Goal: Navigation & Orientation: Find specific page/section

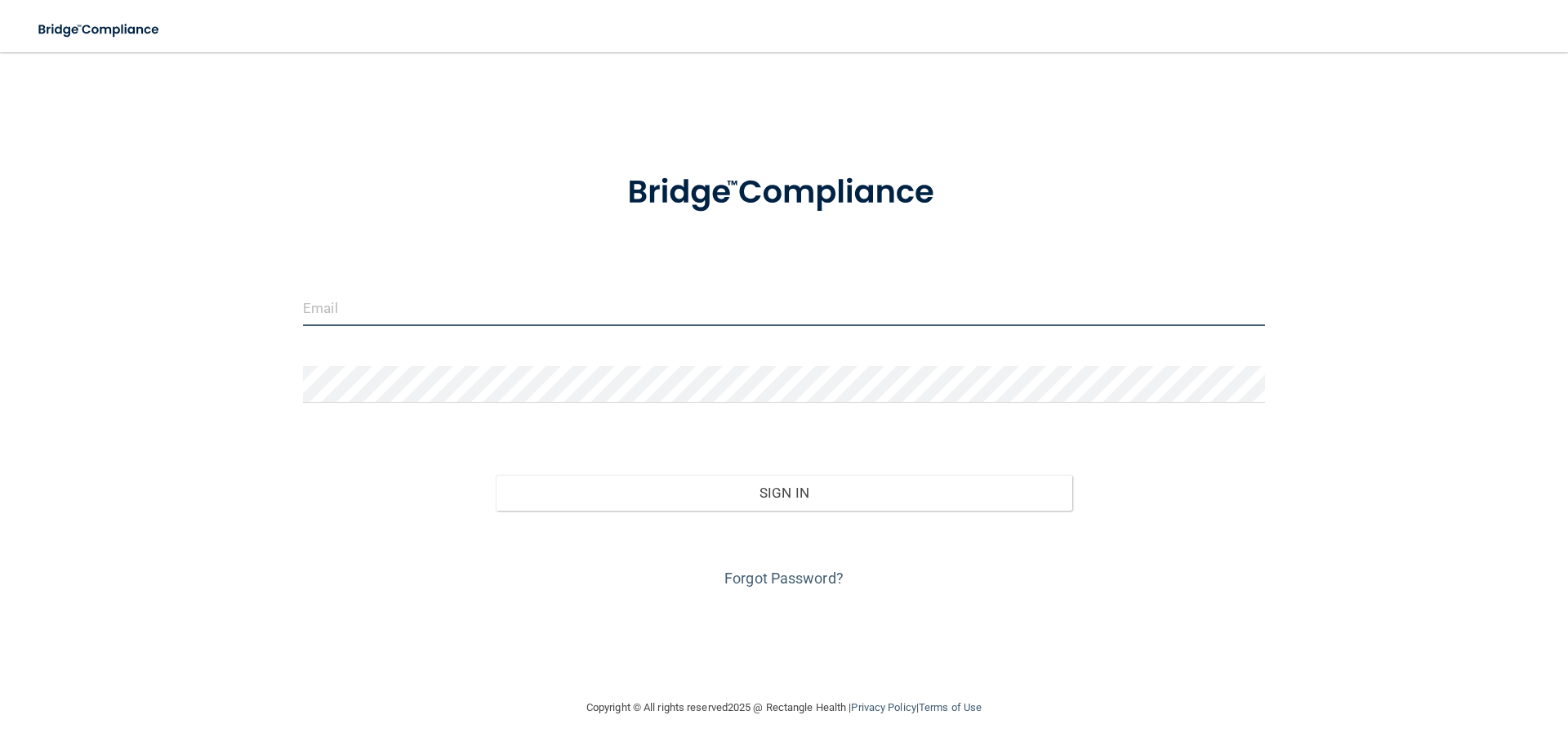
click at [409, 322] on input "email" at bounding box center [784, 307] width 962 height 37
type input "[PERSON_NAME][EMAIL_ADDRESS][PERSON_NAME][DOMAIN_NAME]"
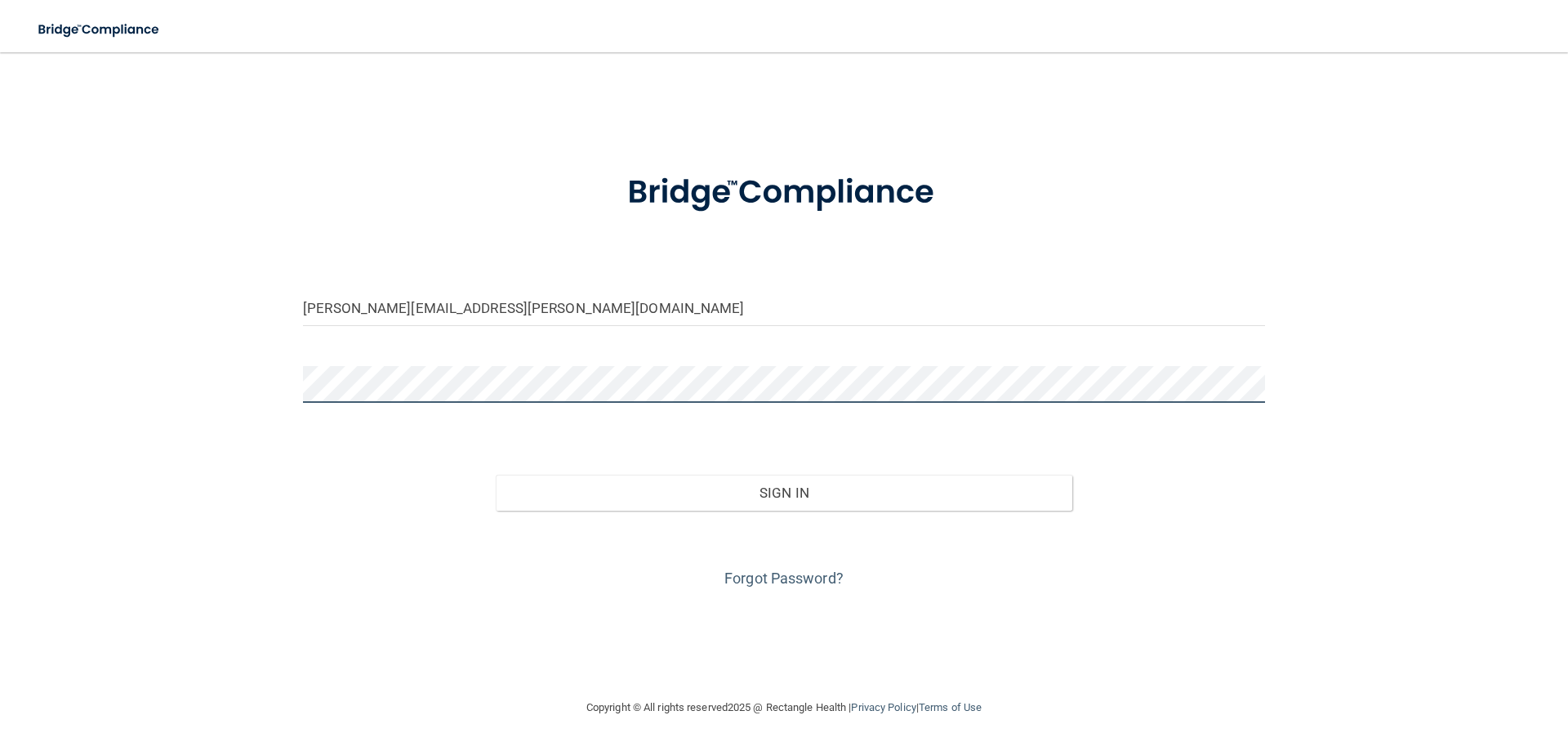
click at [496, 475] on button "Sign In" at bounding box center [784, 493] width 578 height 36
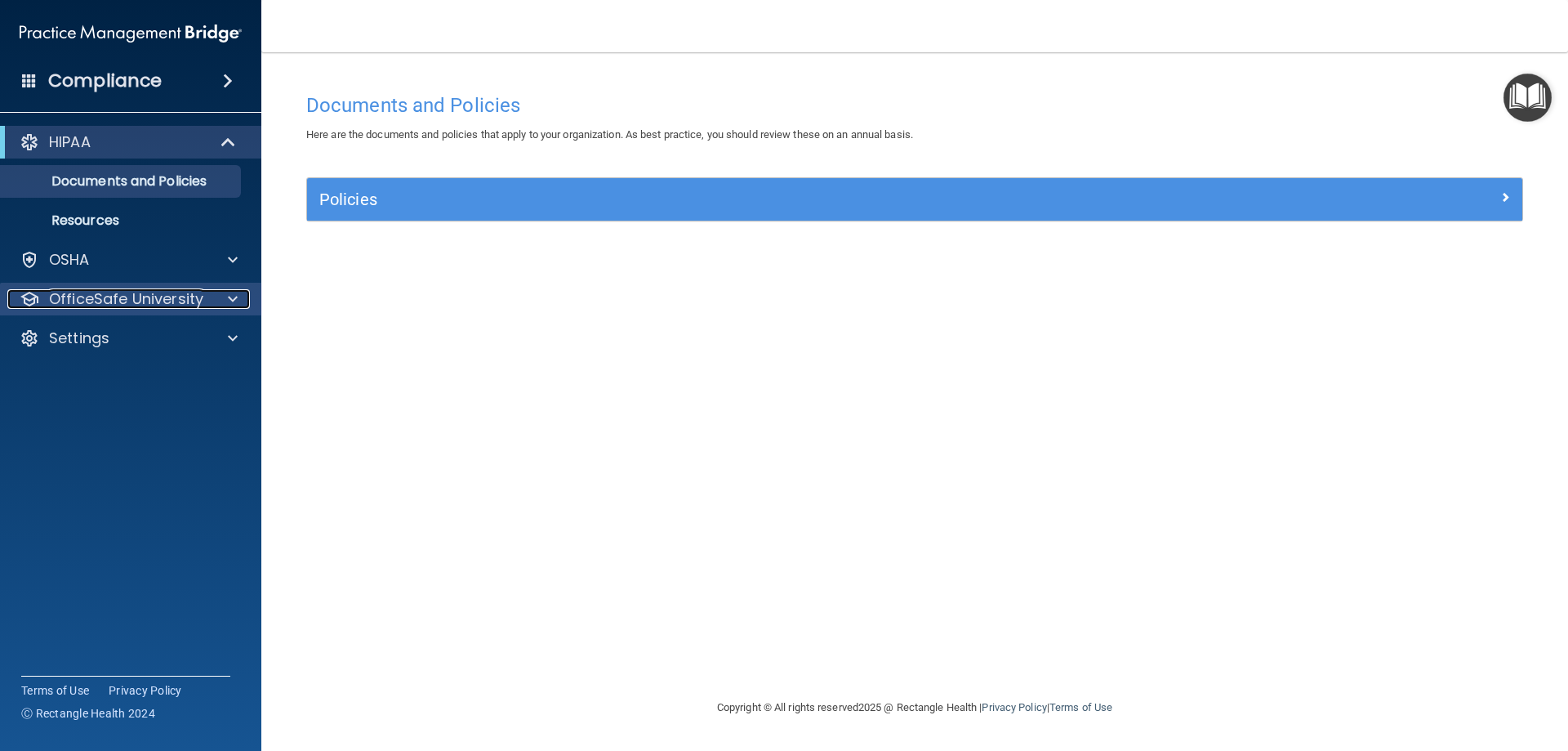
click at [228, 304] on span at bounding box center [232, 298] width 9 height 20
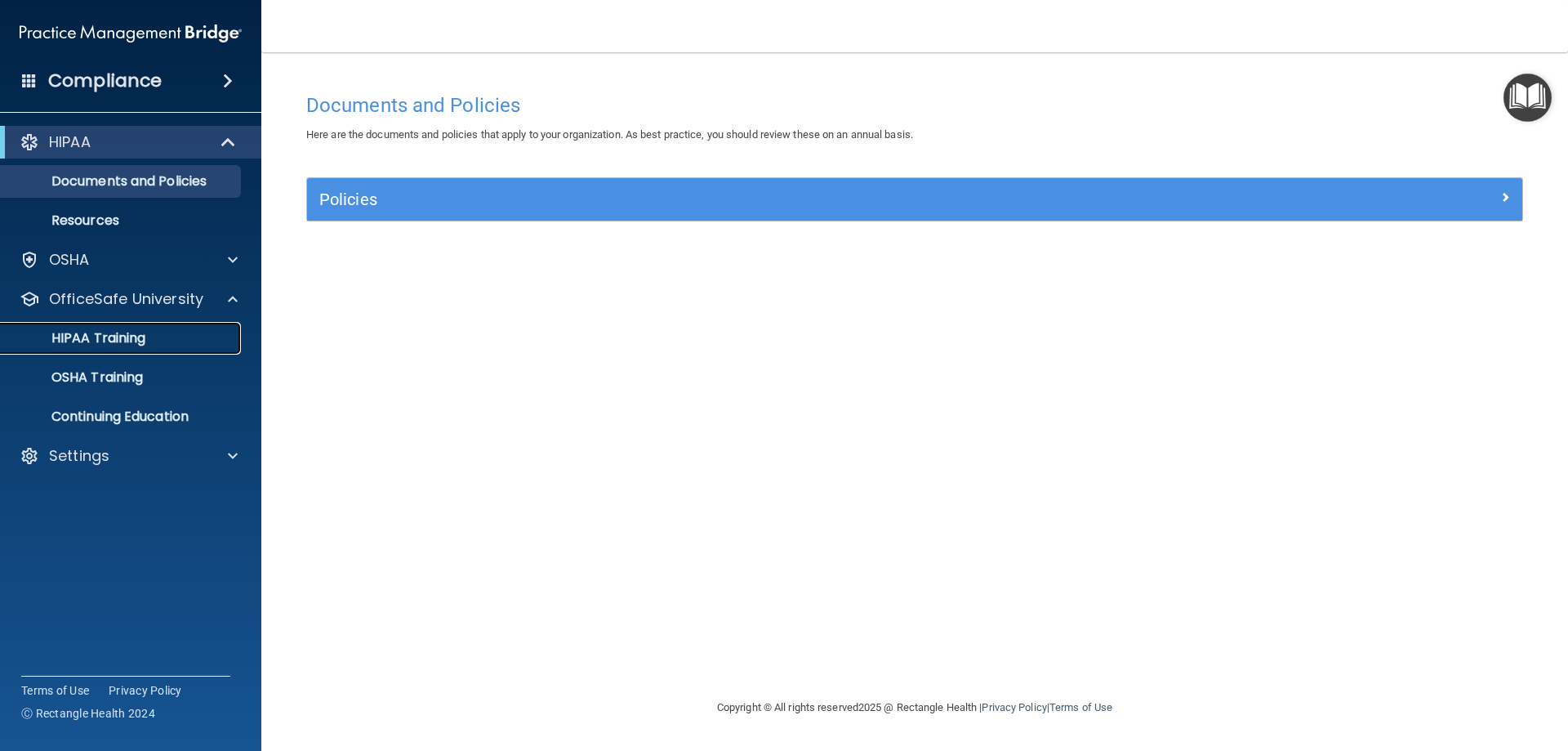
click at [116, 332] on p "HIPAA Training" at bounding box center [78, 338] width 134 height 16
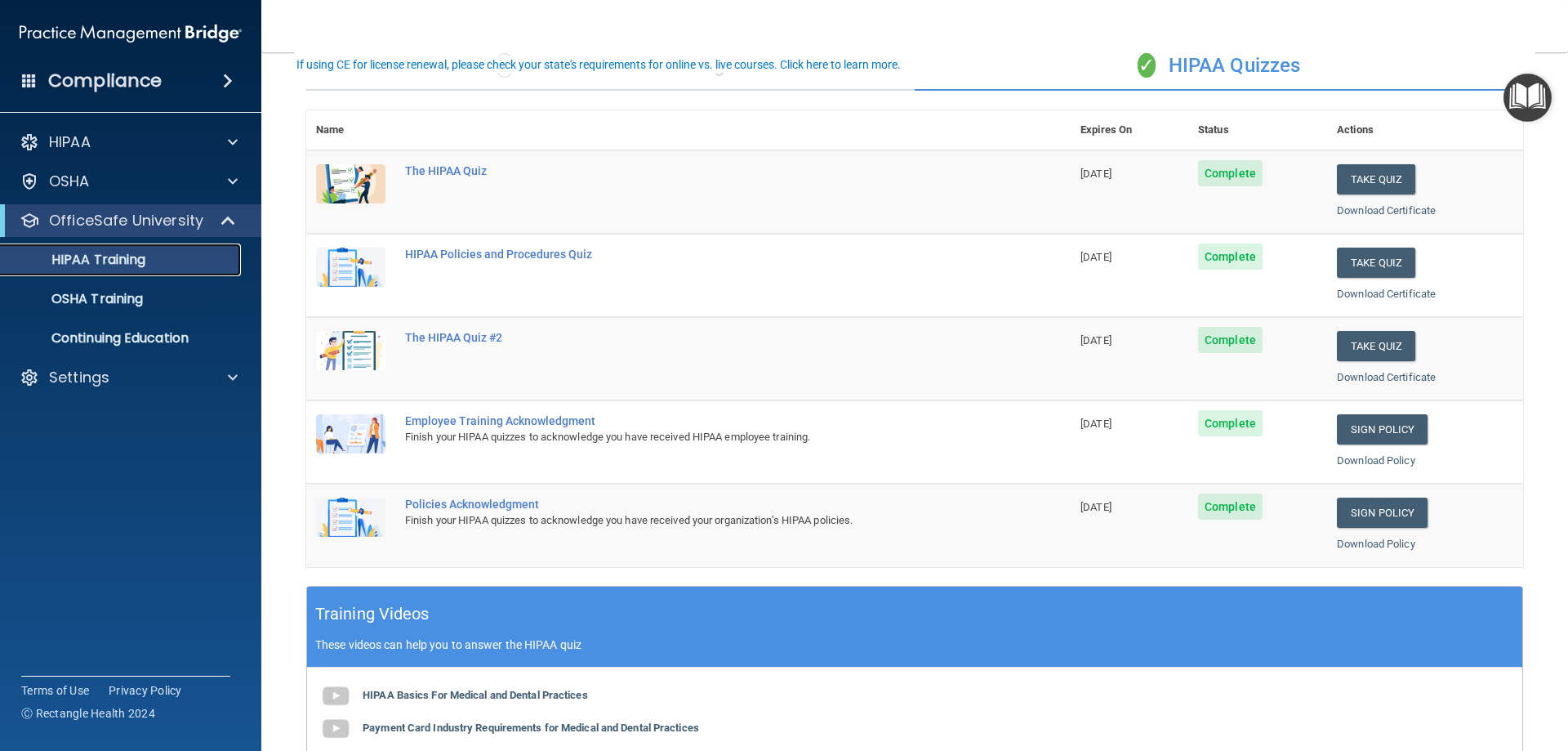
scroll to position [82, 0]
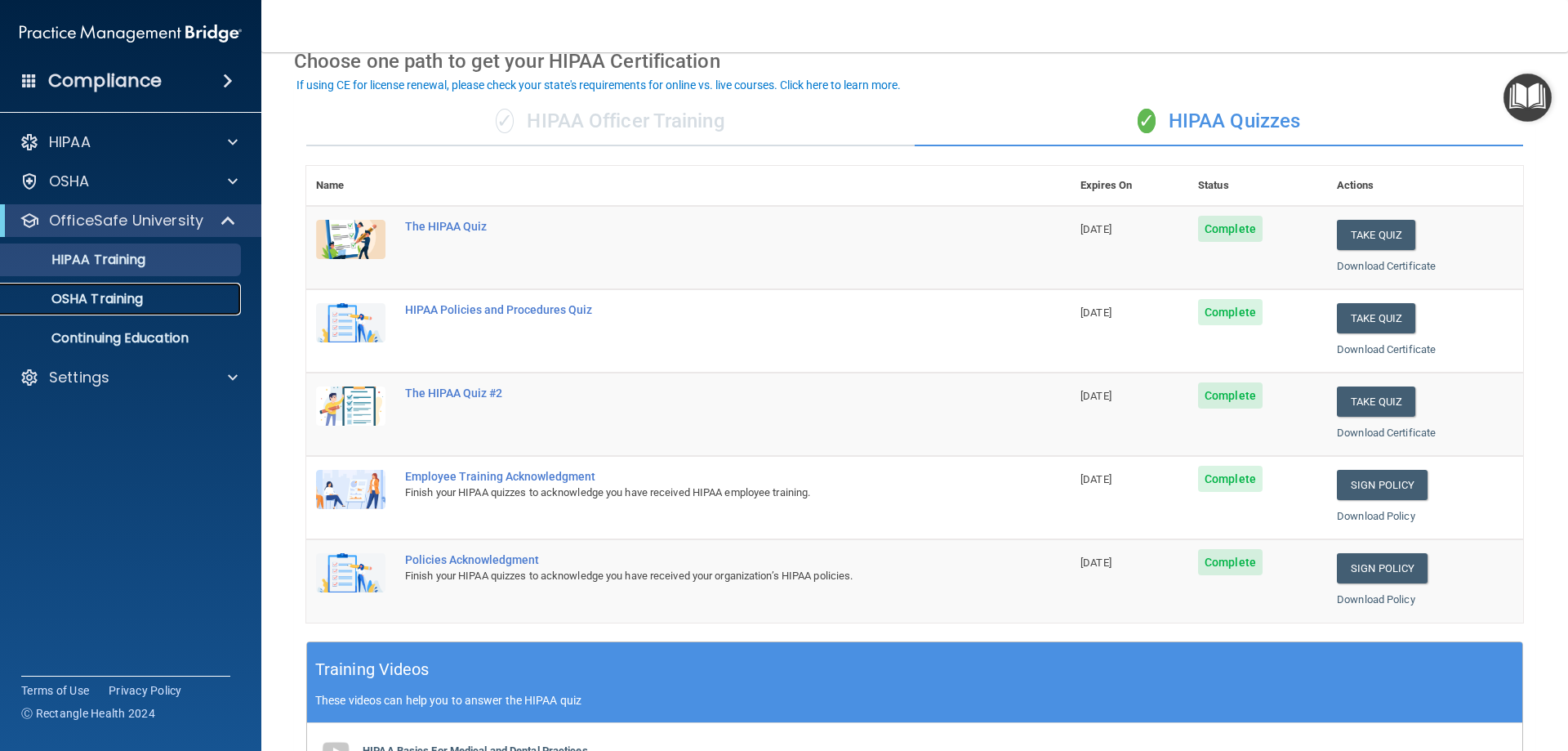
click at [134, 311] on link "OSHA Training" at bounding box center [112, 299] width 257 height 33
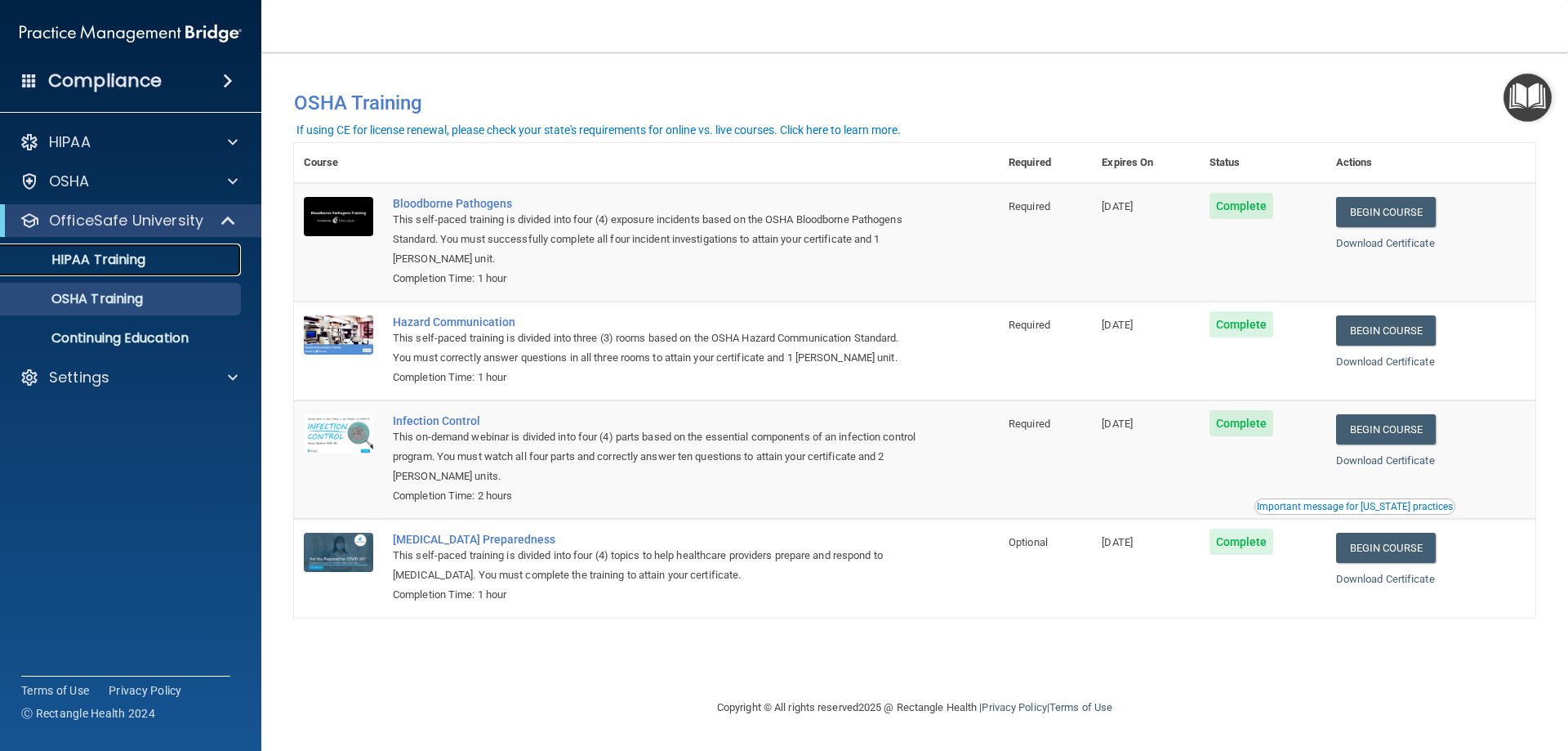
click at [149, 257] on div "HIPAA Training" at bounding box center [122, 260] width 223 height 16
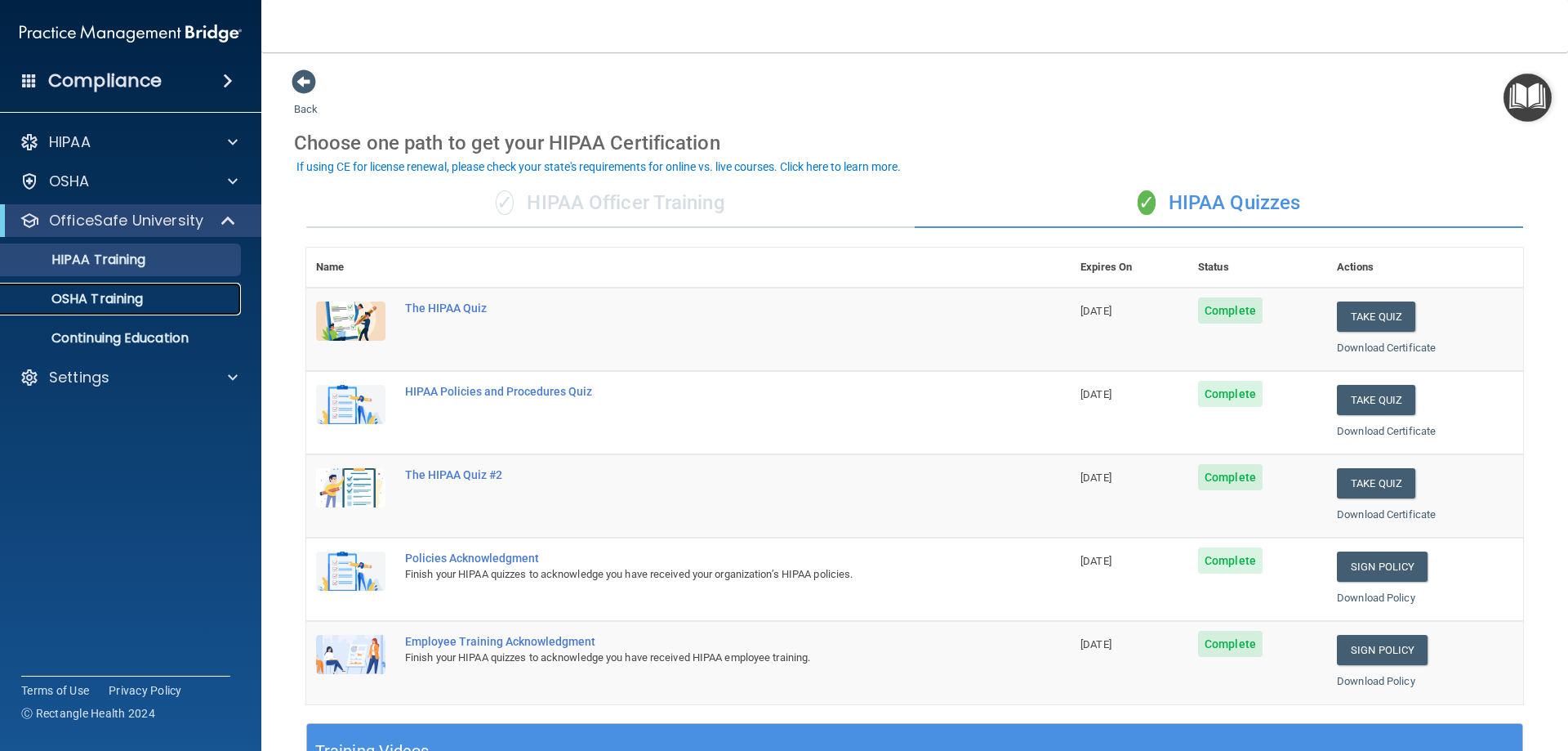
click at [92, 298] on p "OSHA Training" at bounding box center [77, 298] width 133 height 16
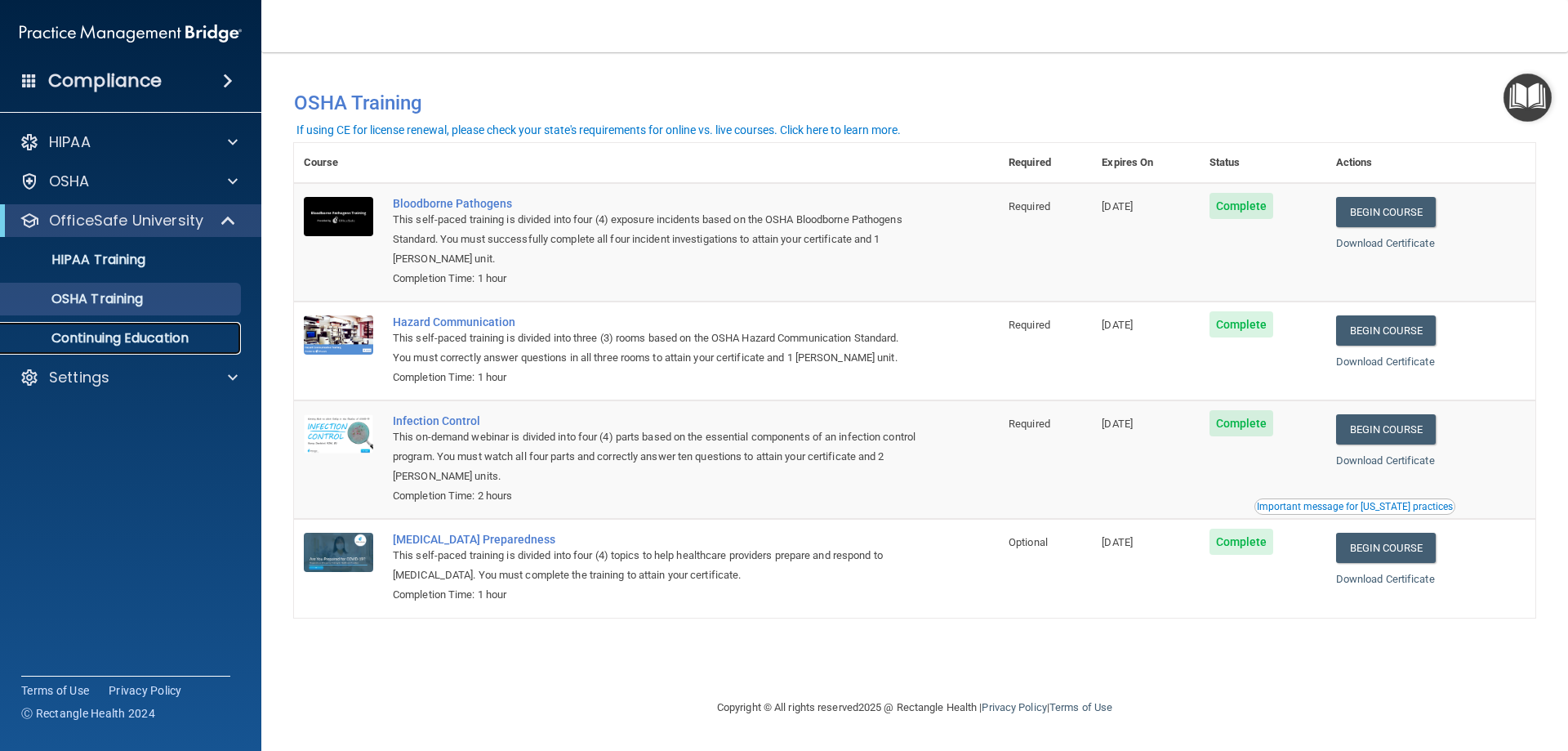
drag, startPoint x: 190, startPoint y: 342, endPoint x: 282, endPoint y: 367, distance: 95.3
click at [191, 342] on p "Continuing Education" at bounding box center [122, 338] width 223 height 16
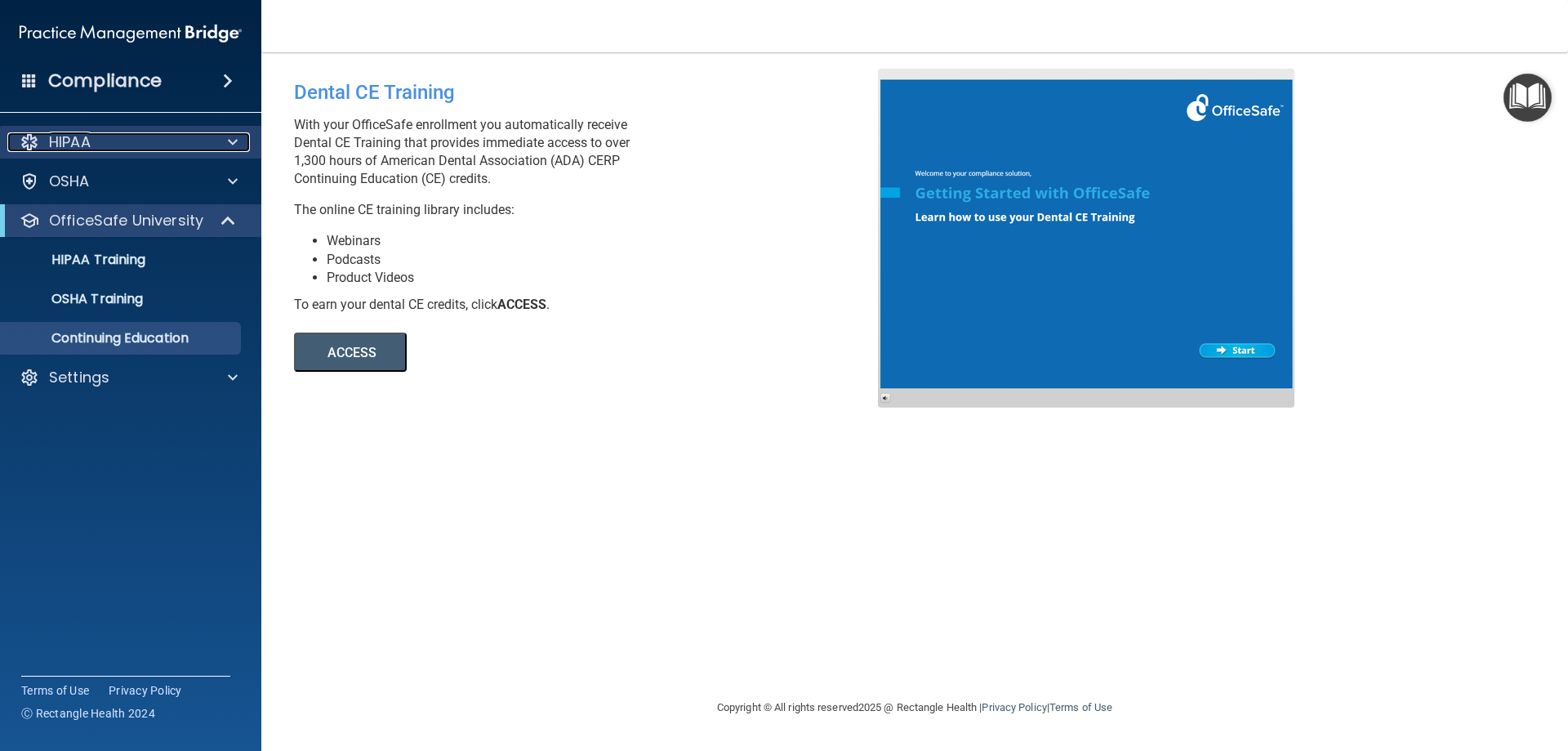
click at [227, 148] on div at bounding box center [230, 142] width 41 height 20
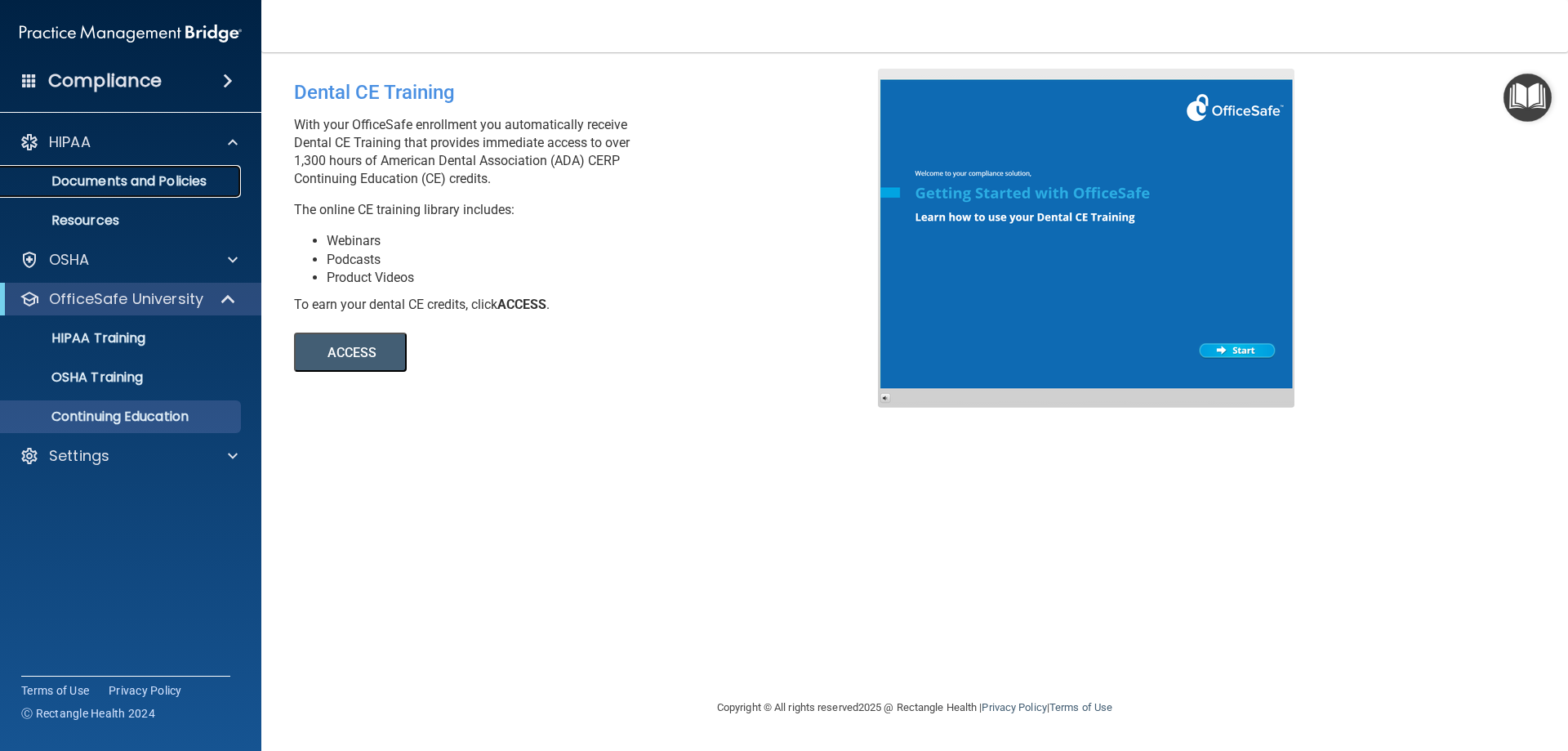
click at [171, 183] on p "Documents and Policies" at bounding box center [122, 181] width 223 height 16
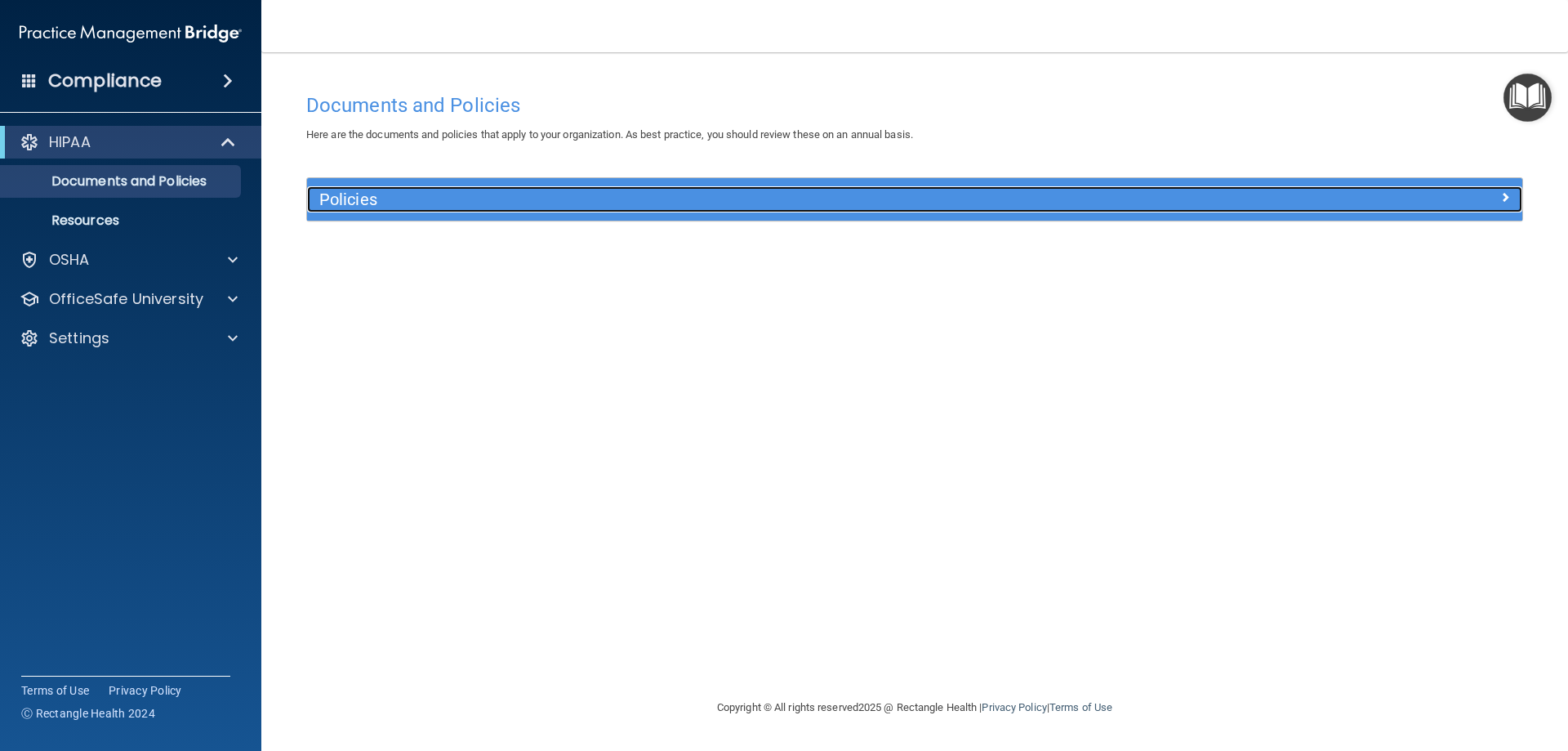
click at [497, 202] on h5 "Policies" at bounding box center [762, 199] width 887 height 18
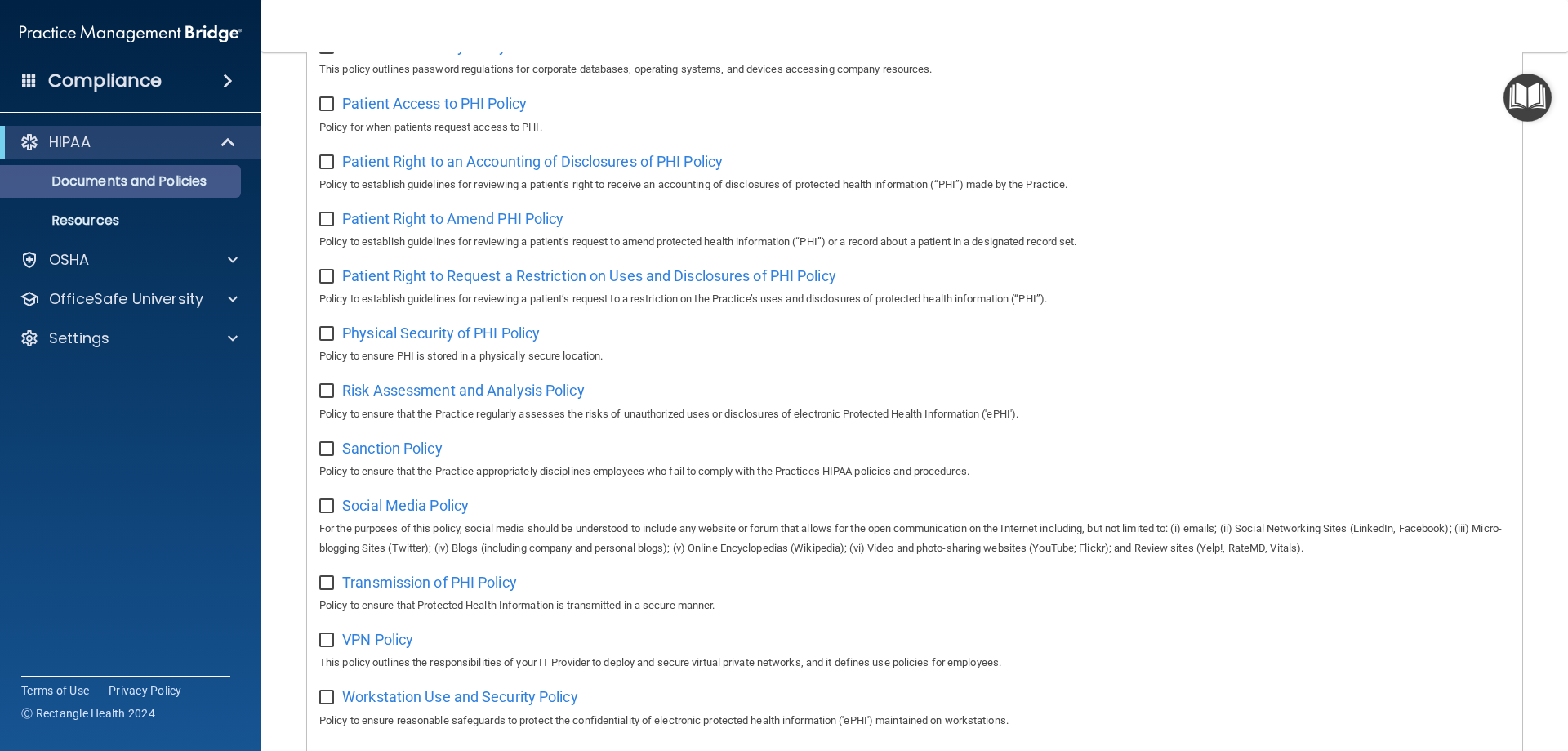
scroll to position [561, 0]
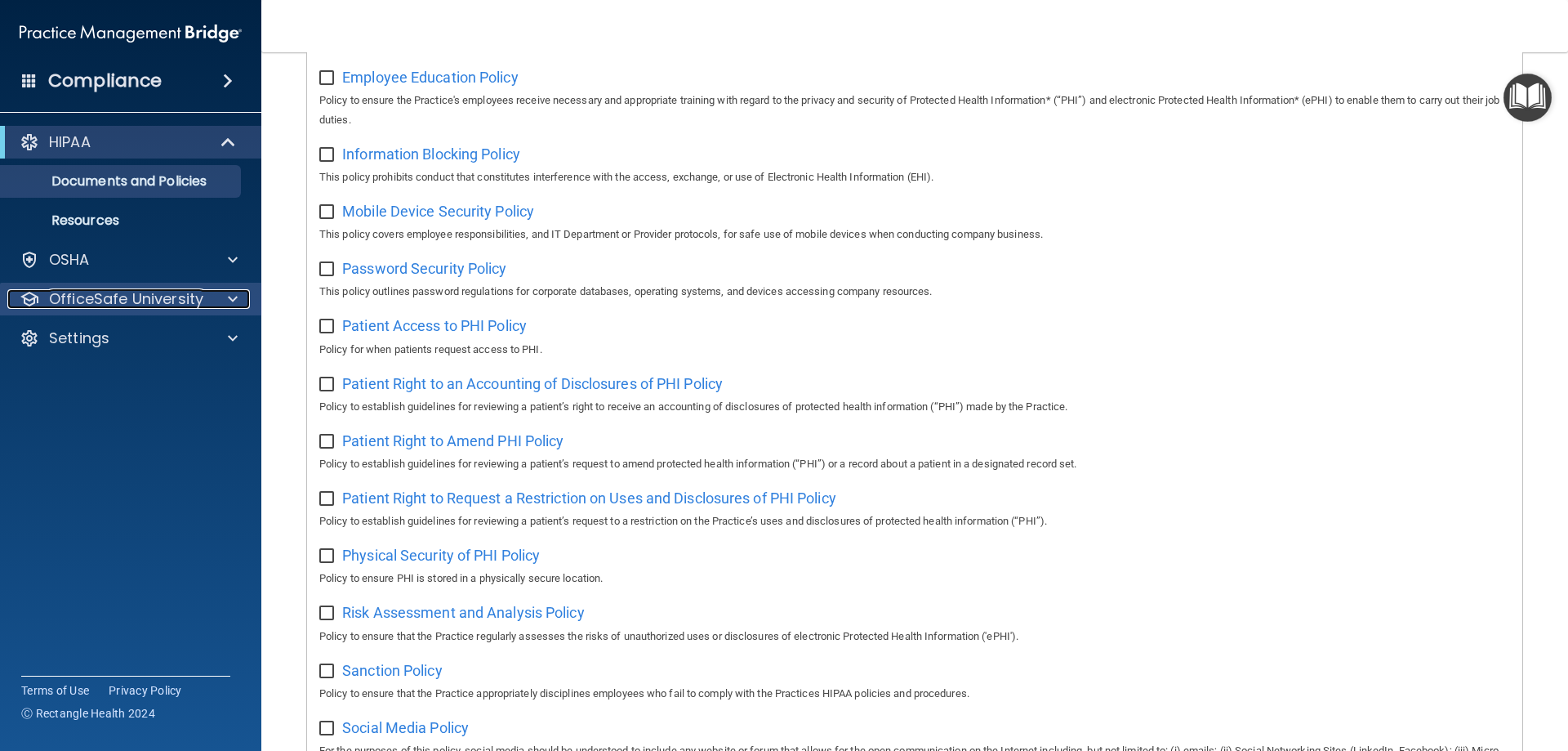
click at [231, 305] on span at bounding box center [232, 298] width 9 height 20
